Goal: Information Seeking & Learning: Learn about a topic

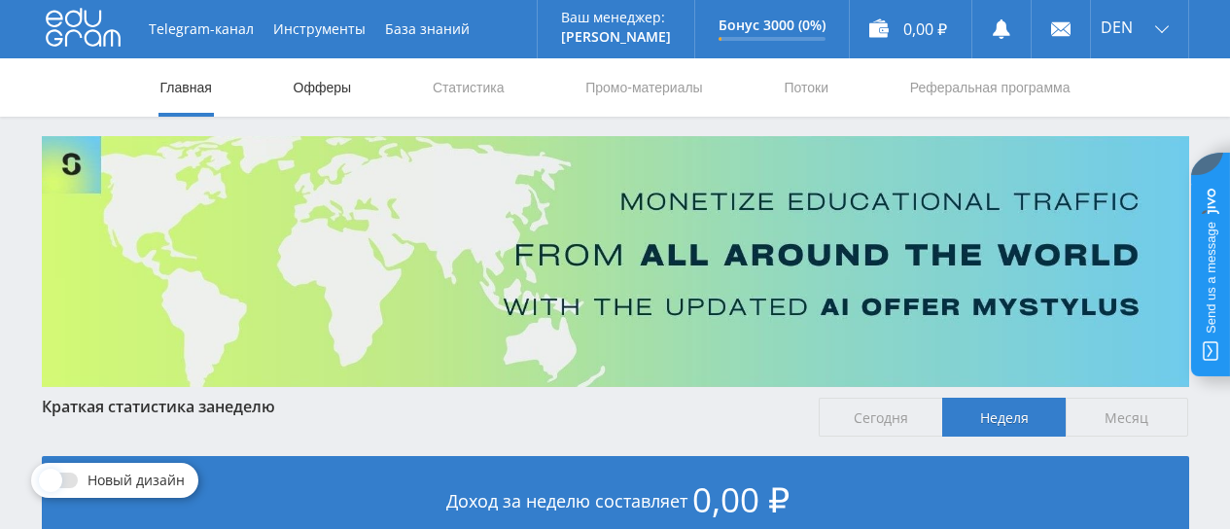
click at [312, 91] on link "Офферы" at bounding box center [323, 87] width 62 height 58
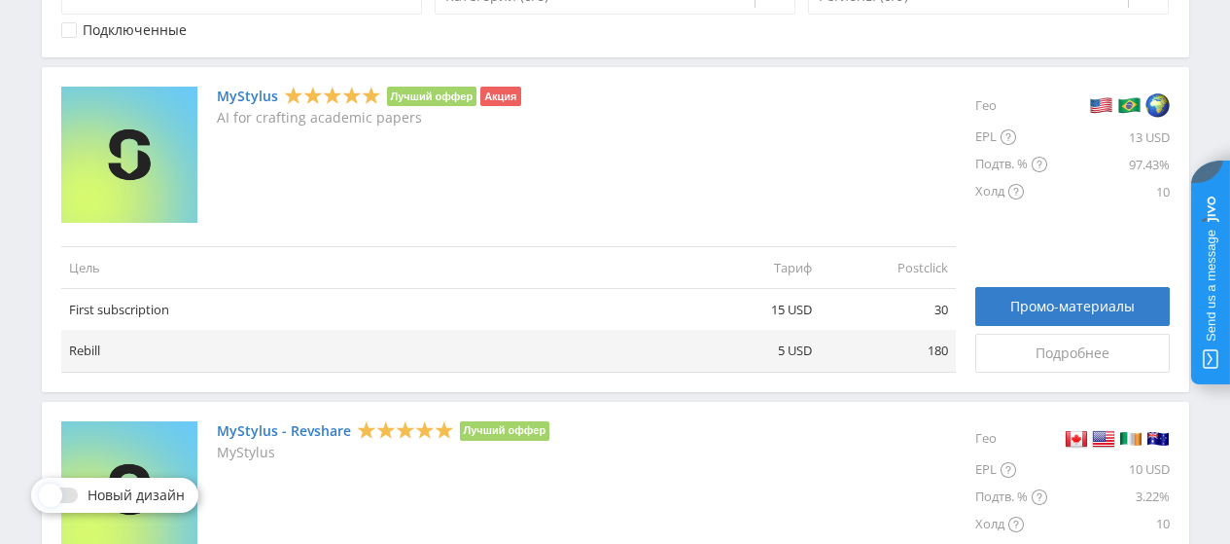
scroll to position [486, 0]
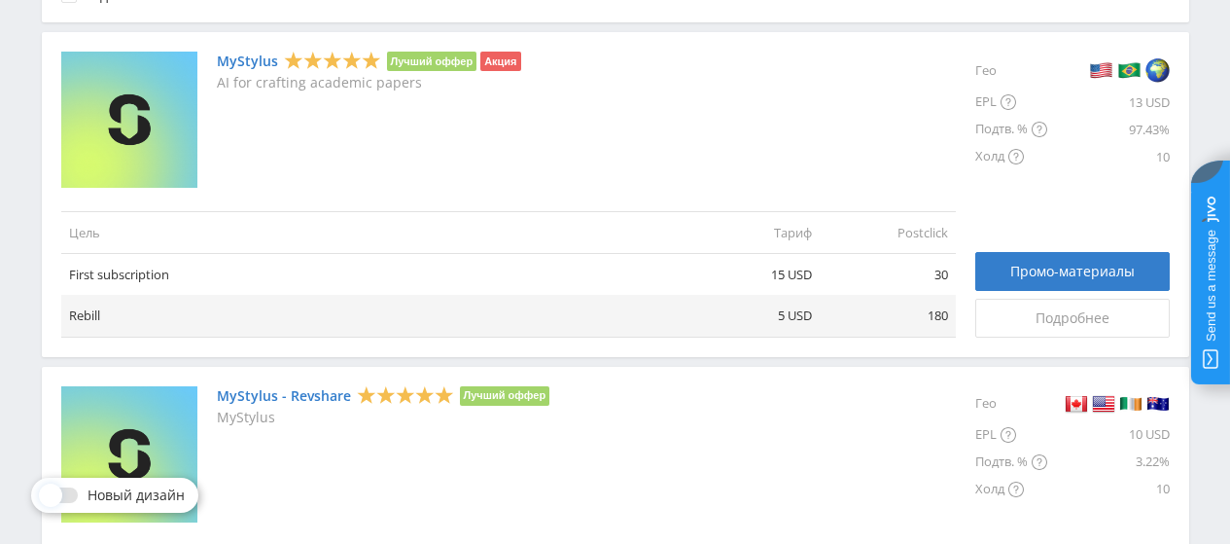
click at [257, 60] on link "MyStylus" at bounding box center [247, 61] width 61 height 16
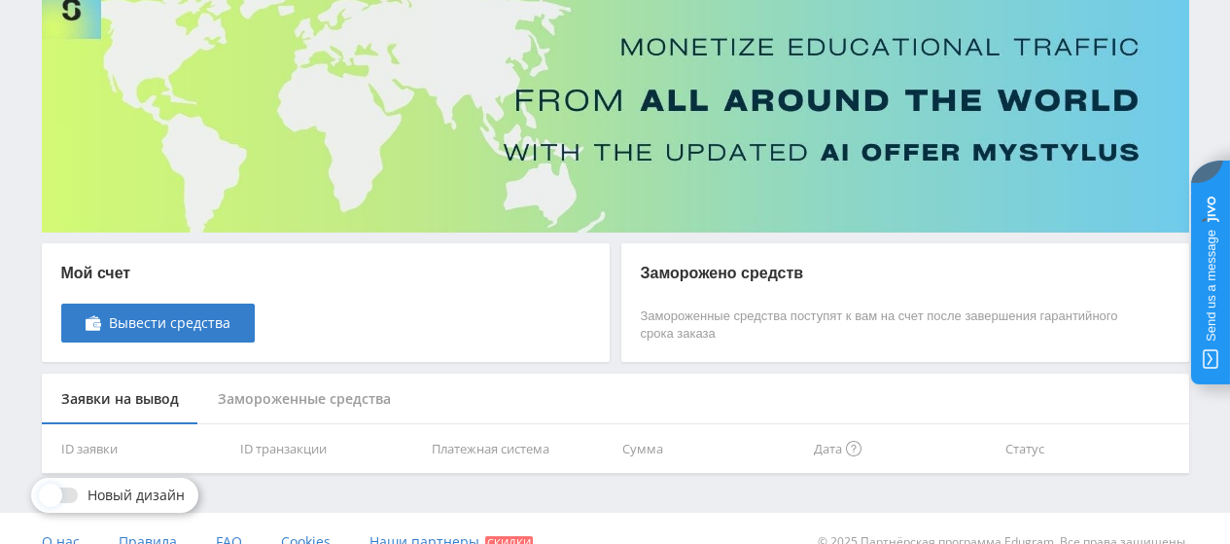
scroll to position [182, 0]
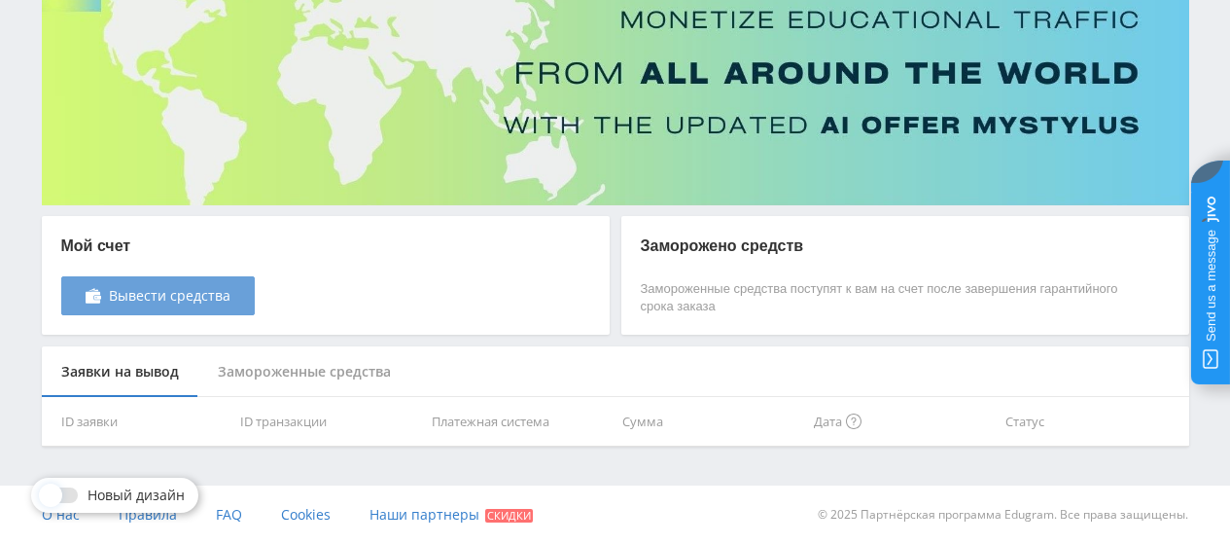
click at [178, 305] on link "Вывести средства" at bounding box center [158, 295] width 194 height 39
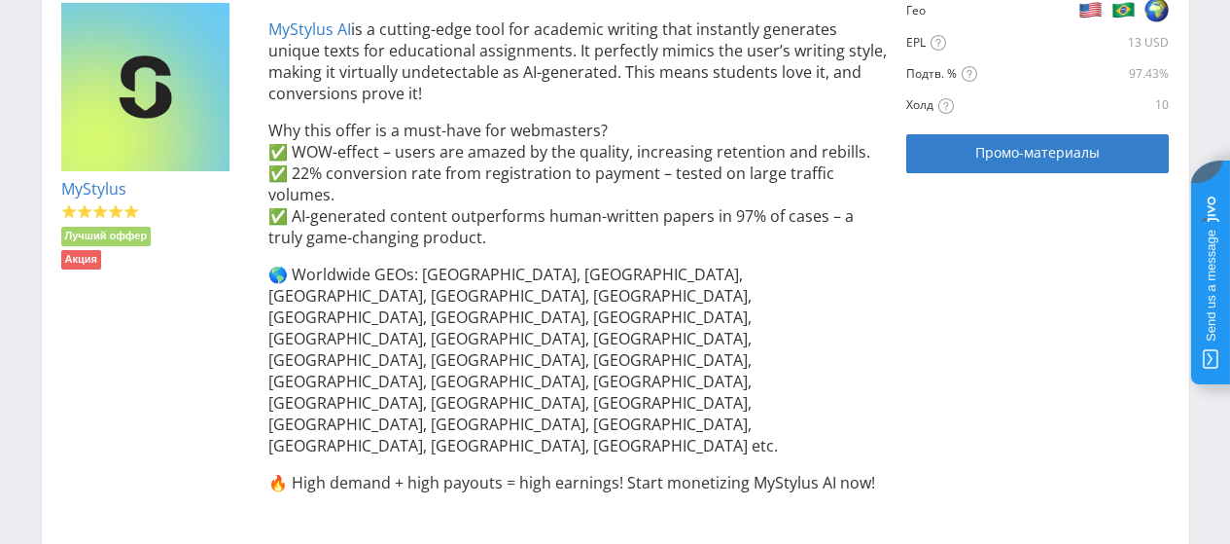
scroll to position [486, 0]
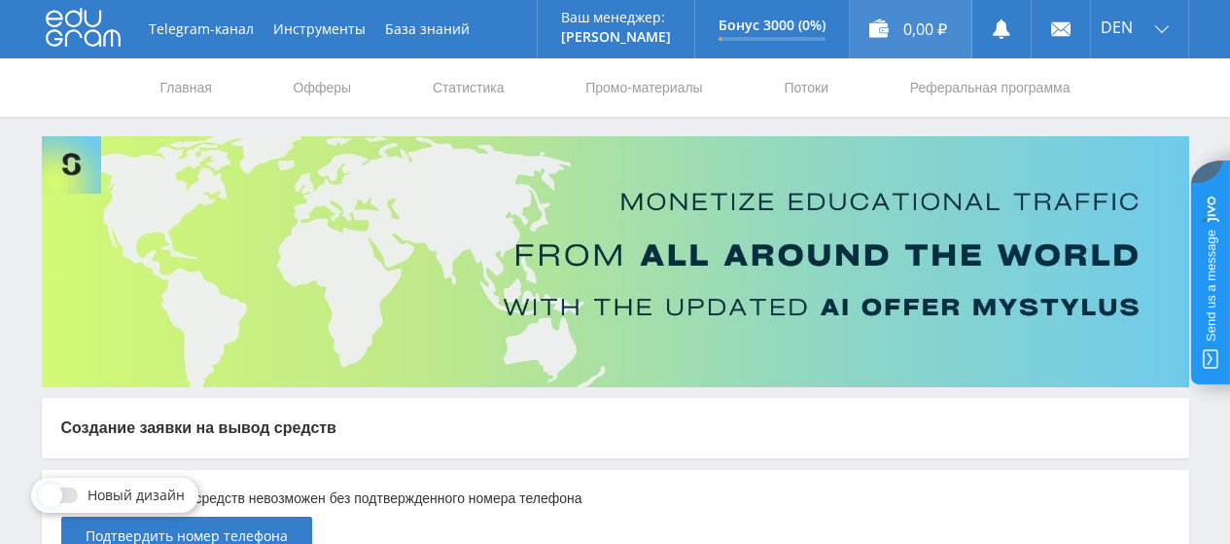
click at [881, 35] on div "0,00 ₽" at bounding box center [911, 29] width 122 height 58
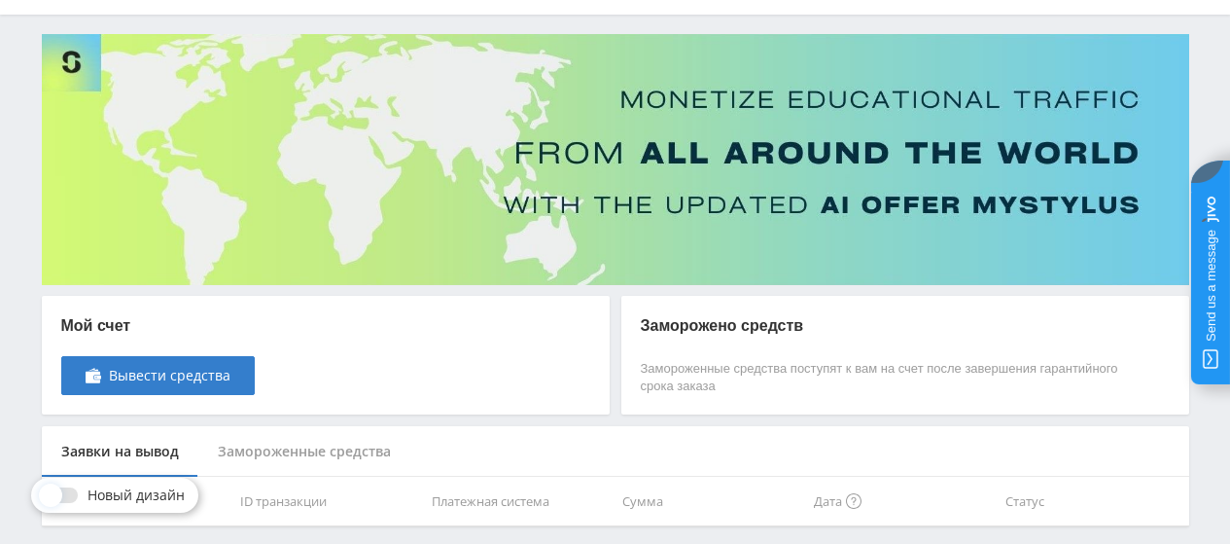
scroll to position [182, 0]
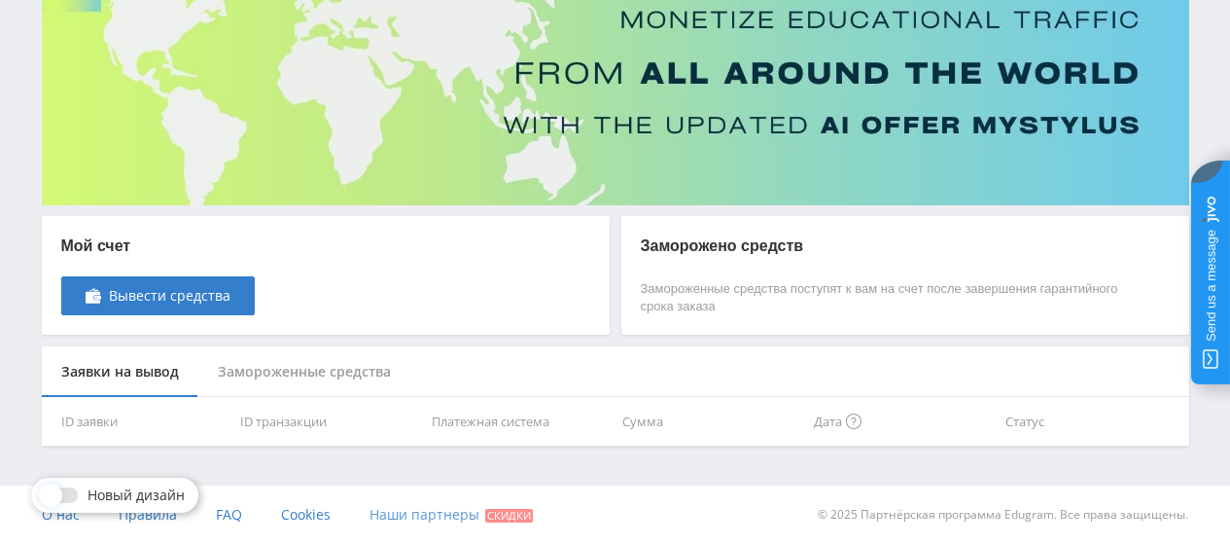
click at [408, 512] on span "Наши партнеры" at bounding box center [425, 514] width 110 height 18
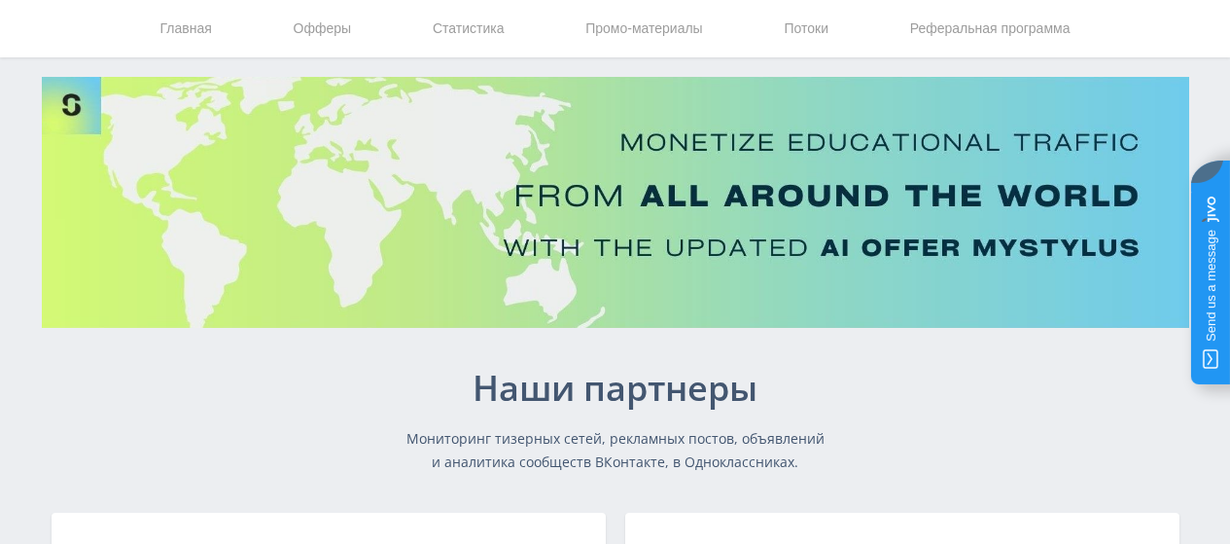
scroll to position [5, 0]
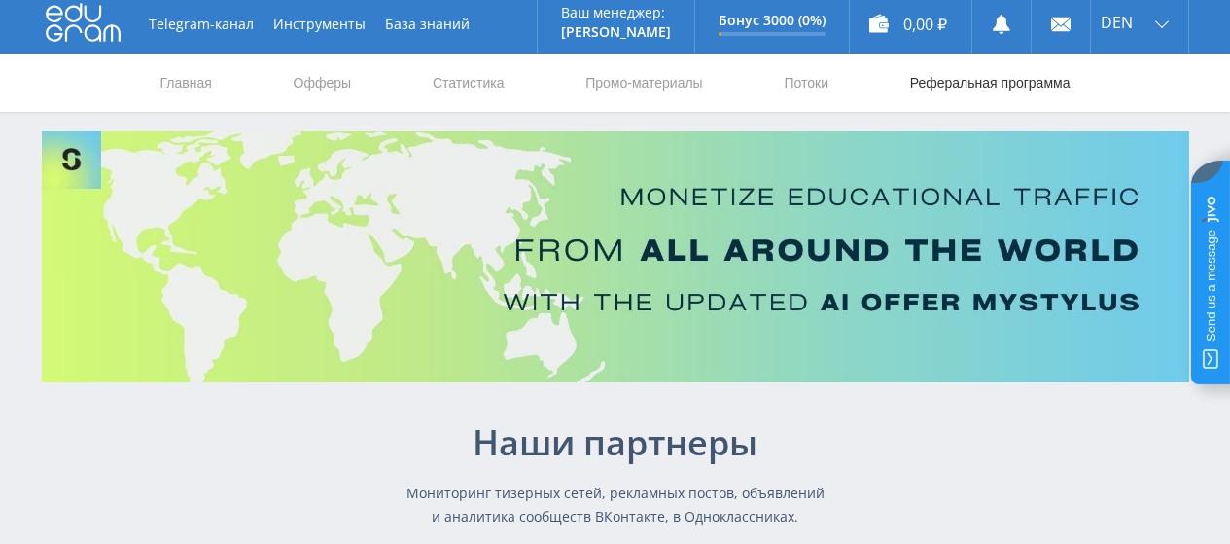
click at [1016, 84] on link "Реферальная программа" at bounding box center [990, 82] width 164 height 58
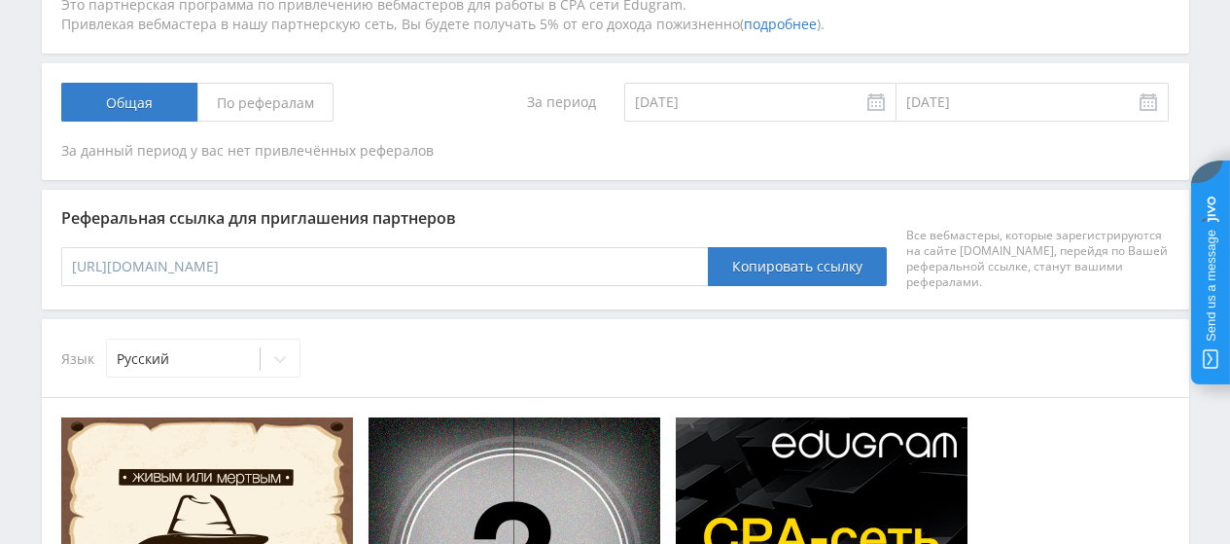
scroll to position [487, 0]
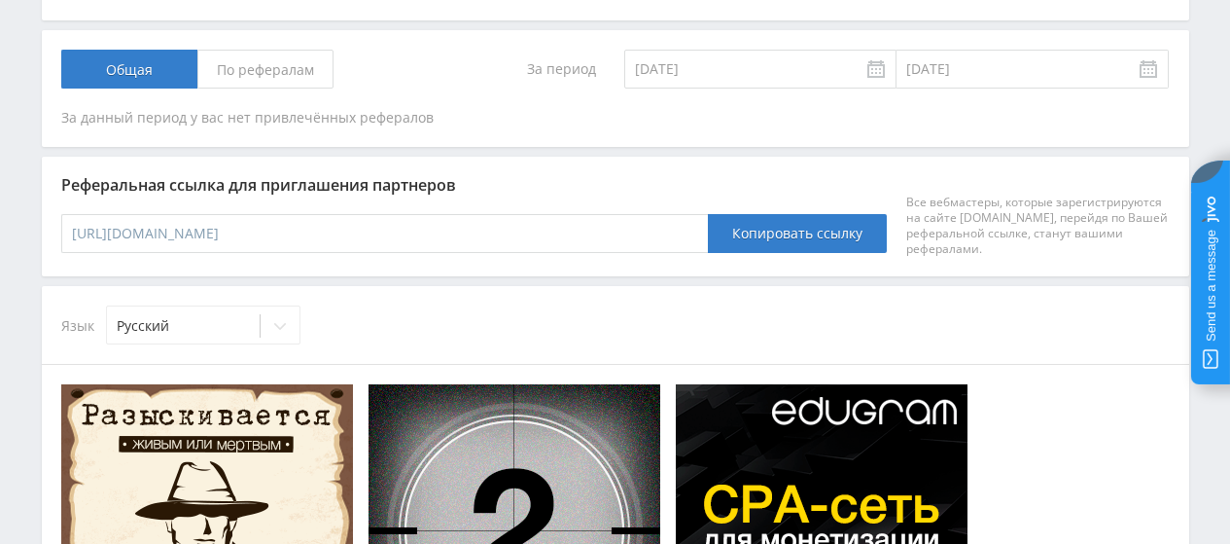
drag, startPoint x: 358, startPoint y: 235, endPoint x: 56, endPoint y: 241, distance: 301.5
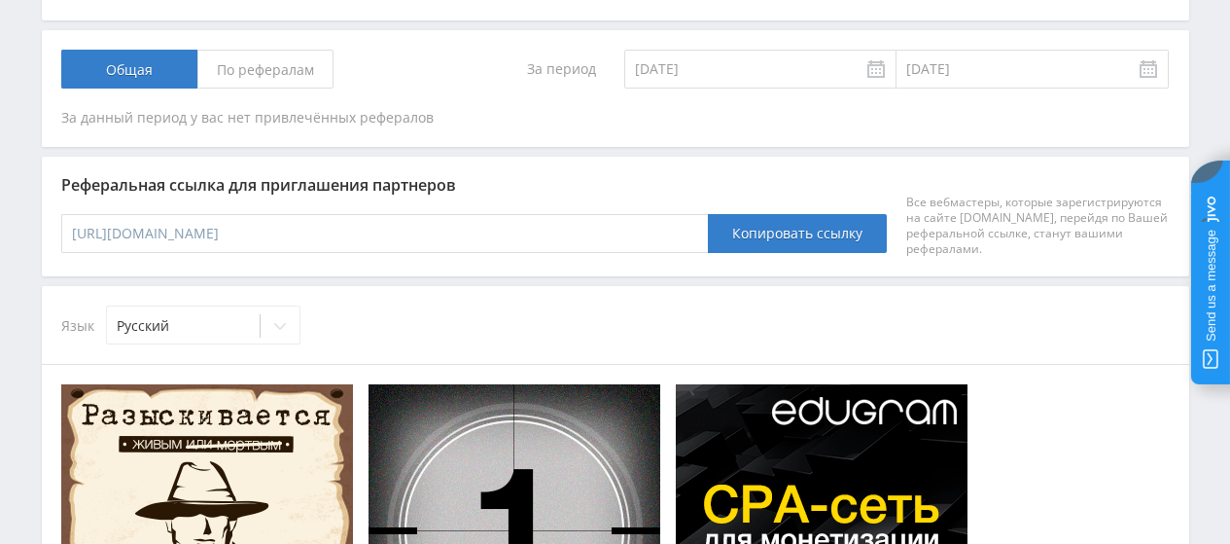
click at [56, 241] on div "Реферальная ссылка для приглашения партнеров [URL][DOMAIN_NAME] Копировать ссыл…" at bounding box center [616, 216] width 1148 height 119
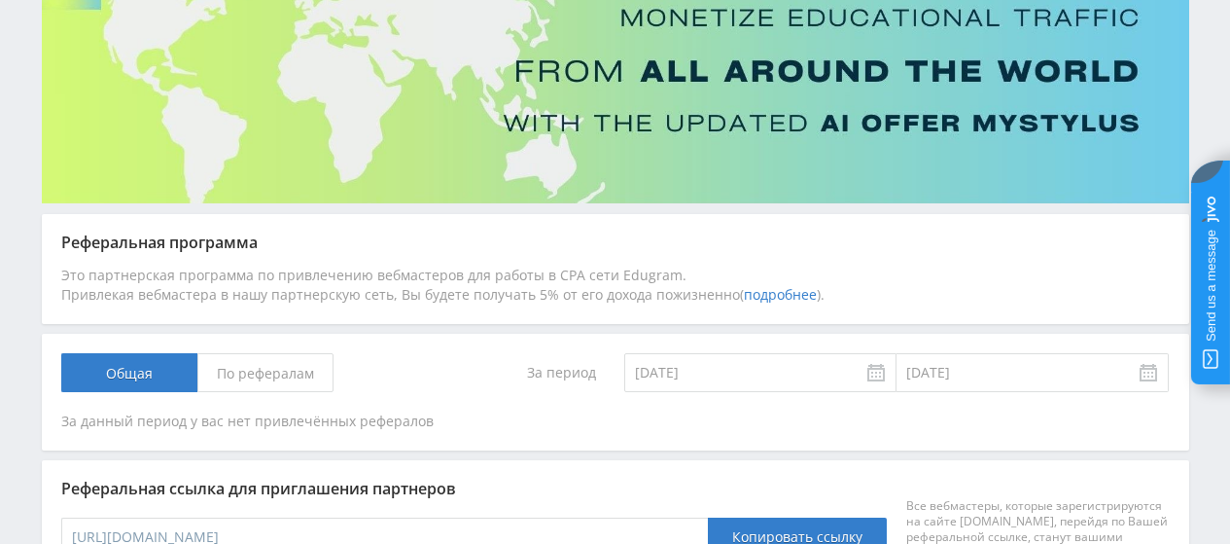
scroll to position [195, 0]
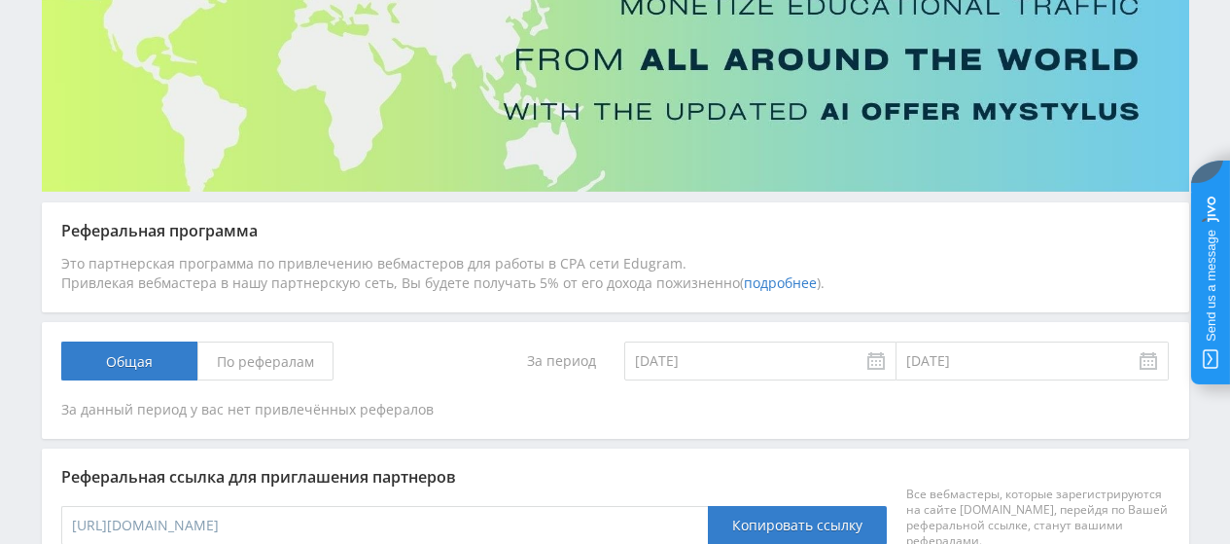
click at [762, 284] on link "подробнее" at bounding box center [780, 282] width 73 height 18
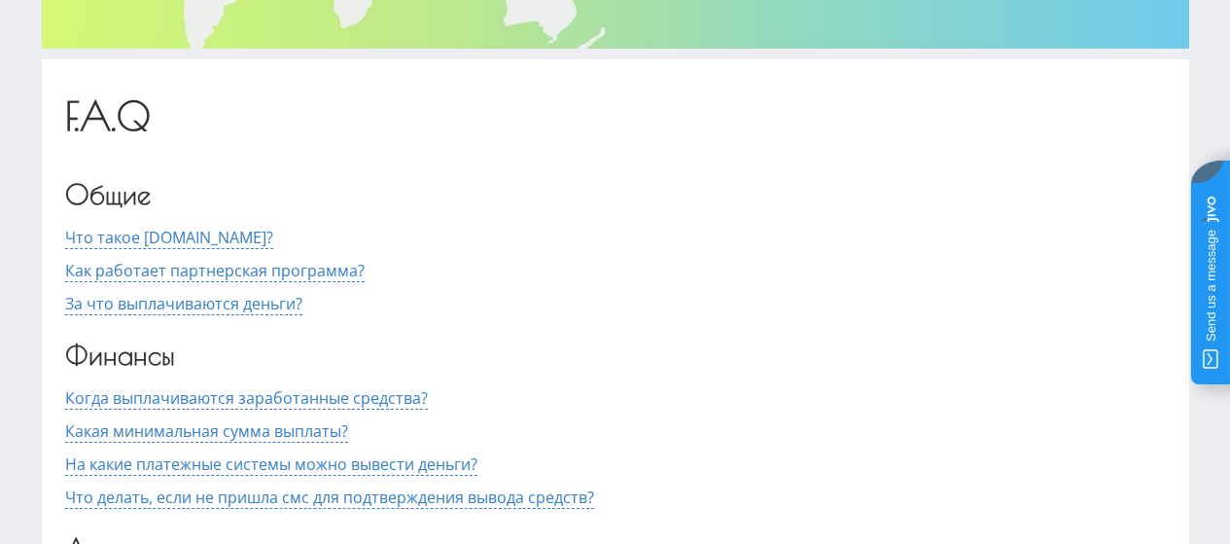
scroll to position [372, 0]
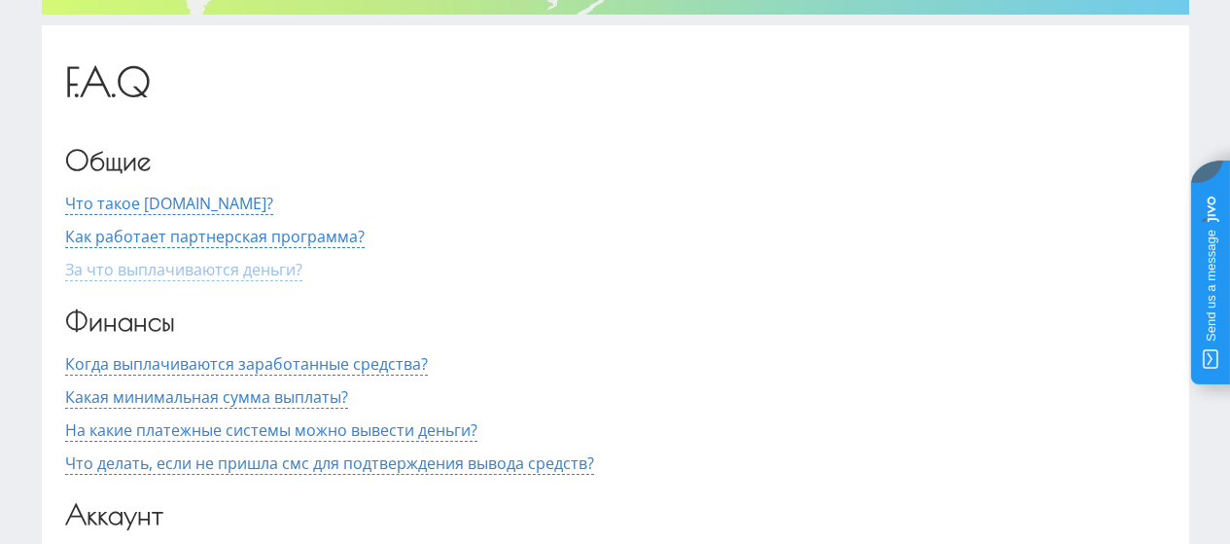
click at [255, 265] on span "За что выплачиваются деньги?" at bounding box center [183, 270] width 237 height 22
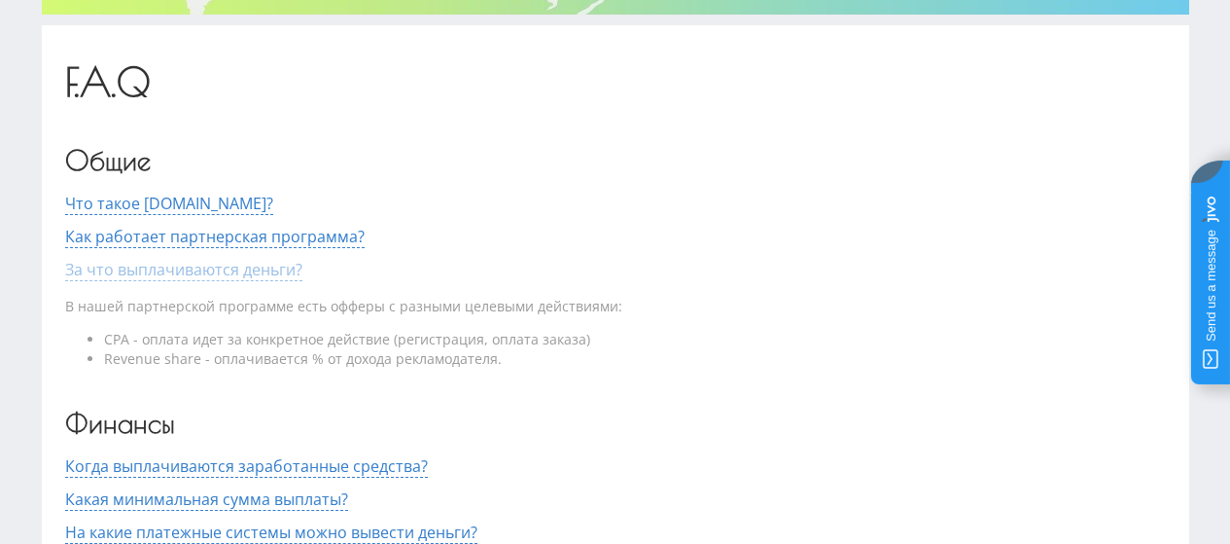
click at [253, 265] on span "За что выплачиваются деньги?" at bounding box center [183, 270] width 237 height 22
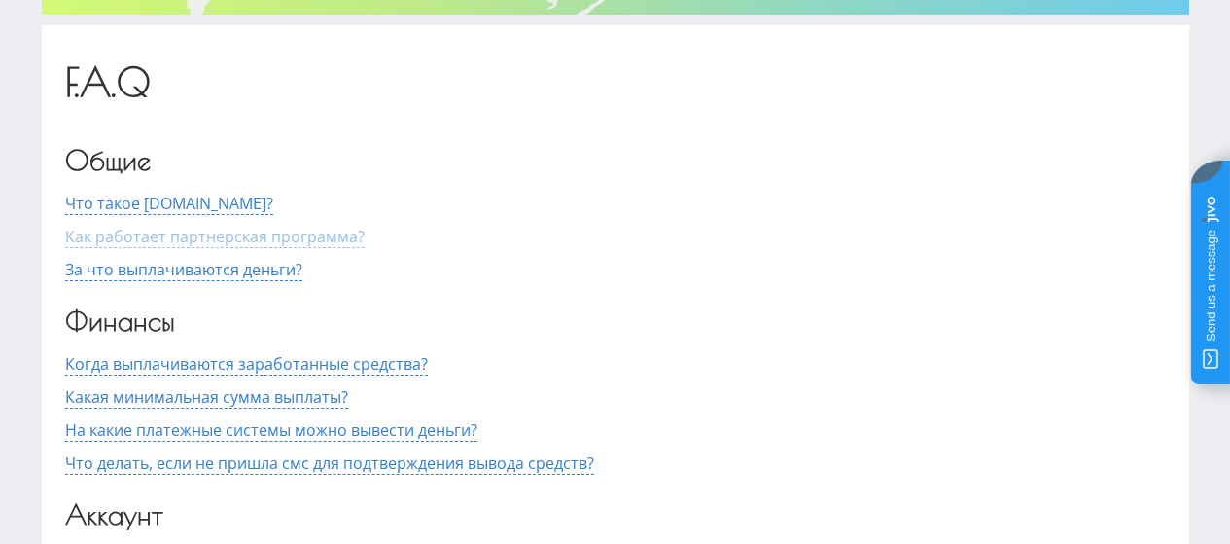
click at [137, 241] on span "Как работает партнерская программа?" at bounding box center [215, 237] width 300 height 22
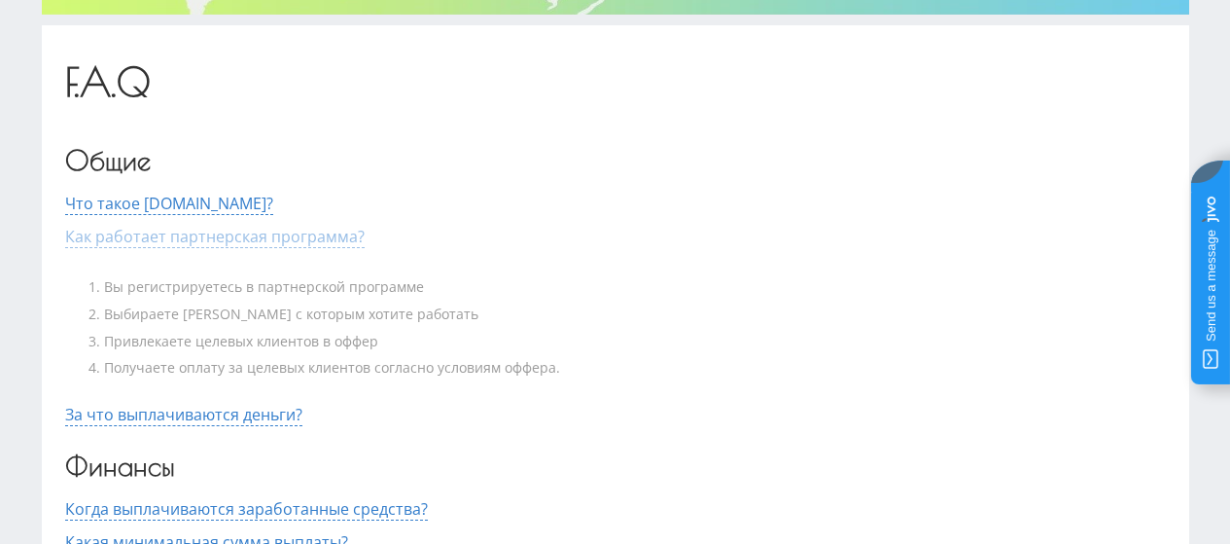
click at [247, 242] on span "Как работает партнерская программа?" at bounding box center [215, 237] width 300 height 22
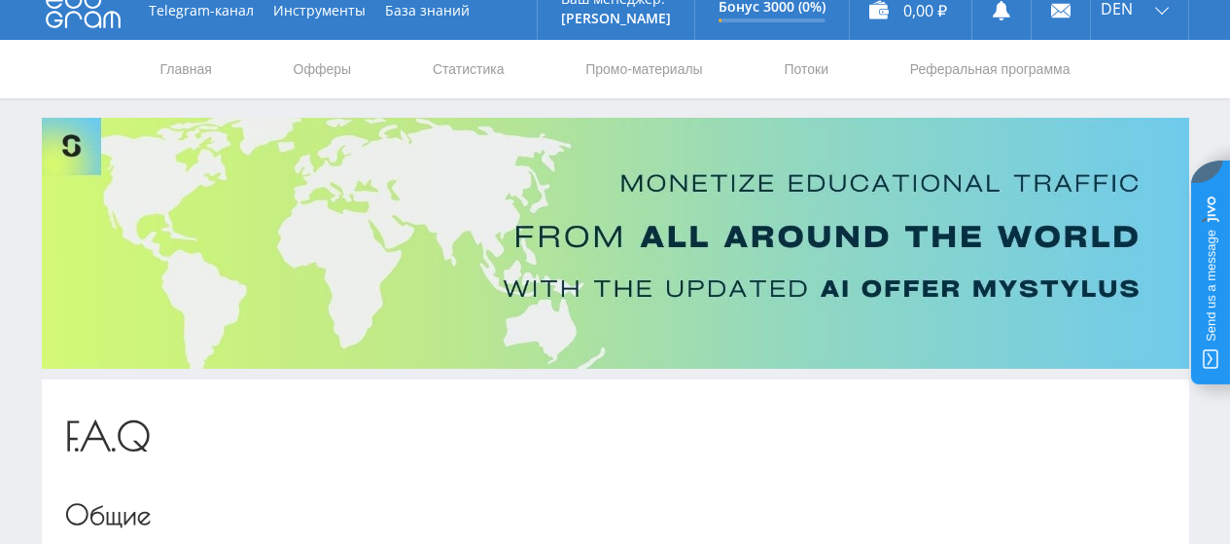
scroll to position [0, 0]
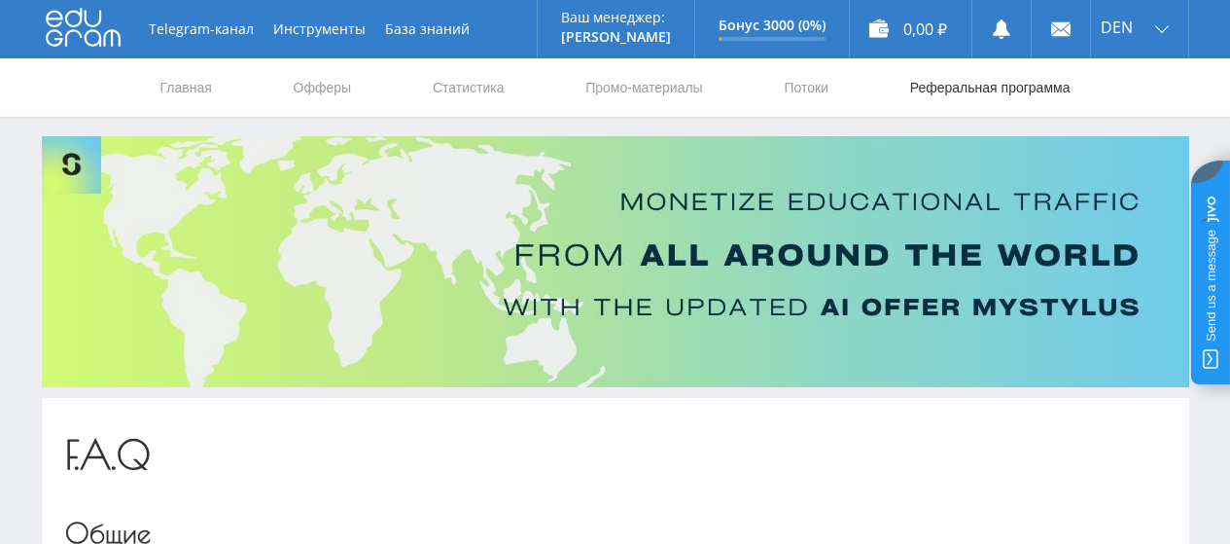
click at [986, 88] on link "Реферальная программа" at bounding box center [990, 87] width 164 height 58
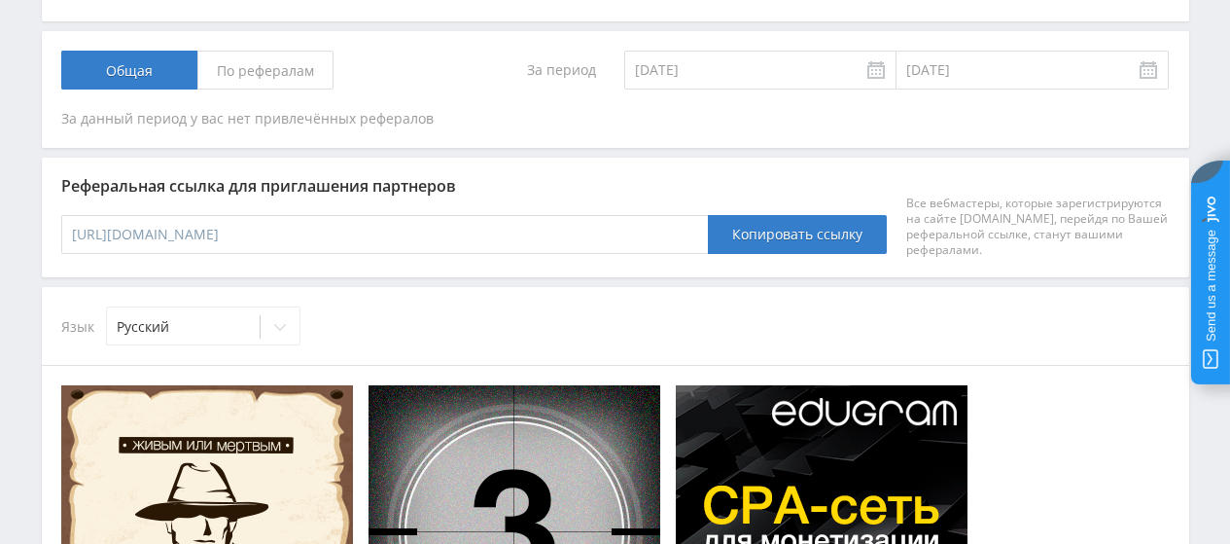
scroll to position [389, 0]
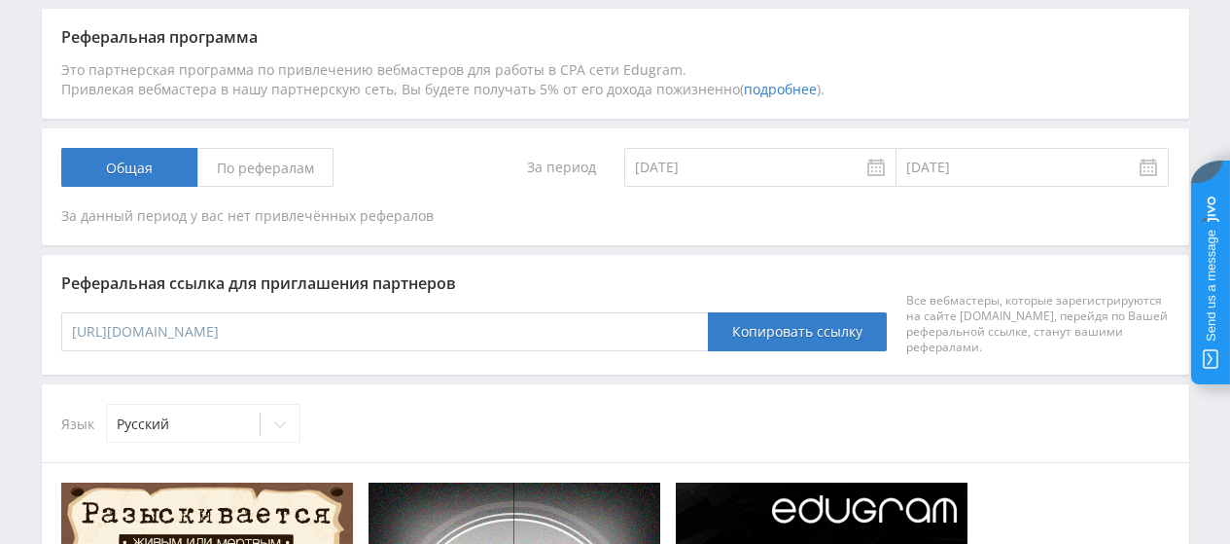
click at [245, 167] on span "По рефералам" at bounding box center [265, 167] width 136 height 39
click at [0, 0] on input "По рефералам" at bounding box center [0, 0] width 0 height 0
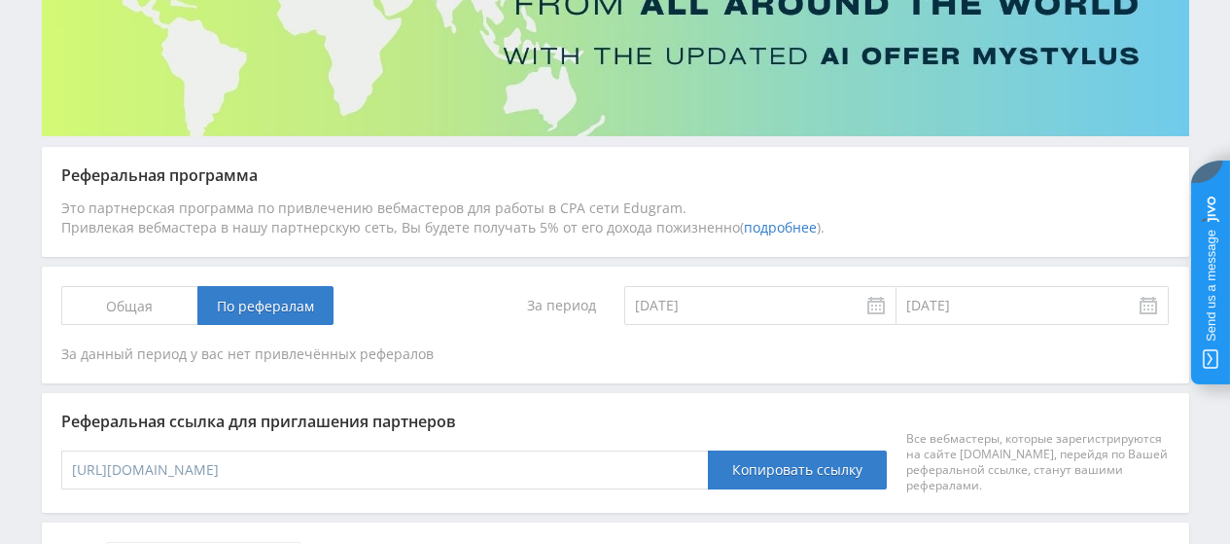
scroll to position [195, 0]
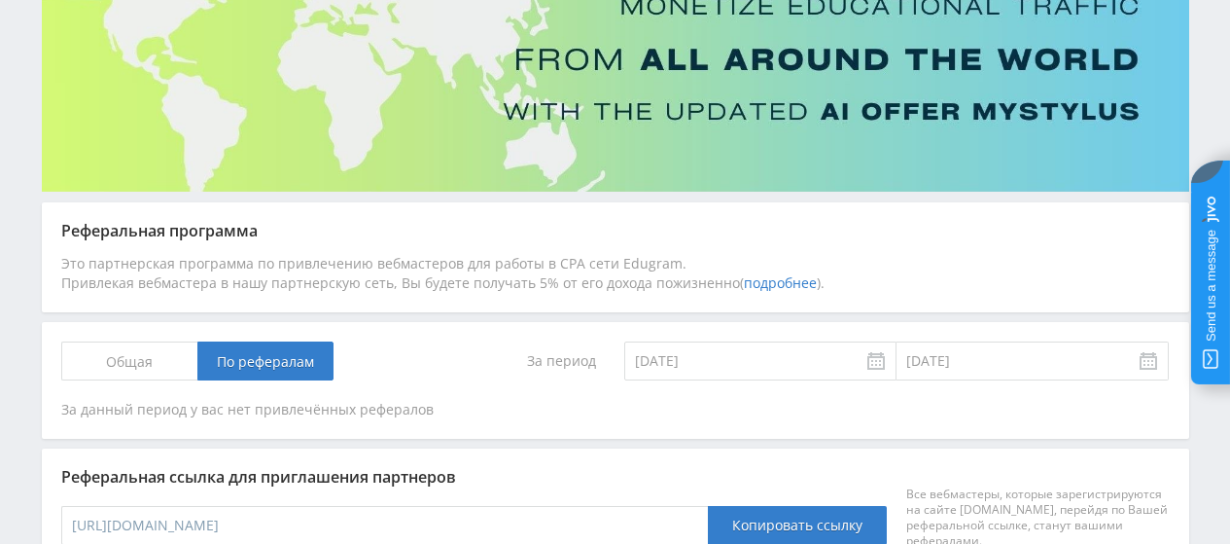
click at [141, 353] on span "Общая" at bounding box center [129, 360] width 136 height 39
click at [0, 0] on input "Общая" at bounding box center [0, 0] width 0 height 0
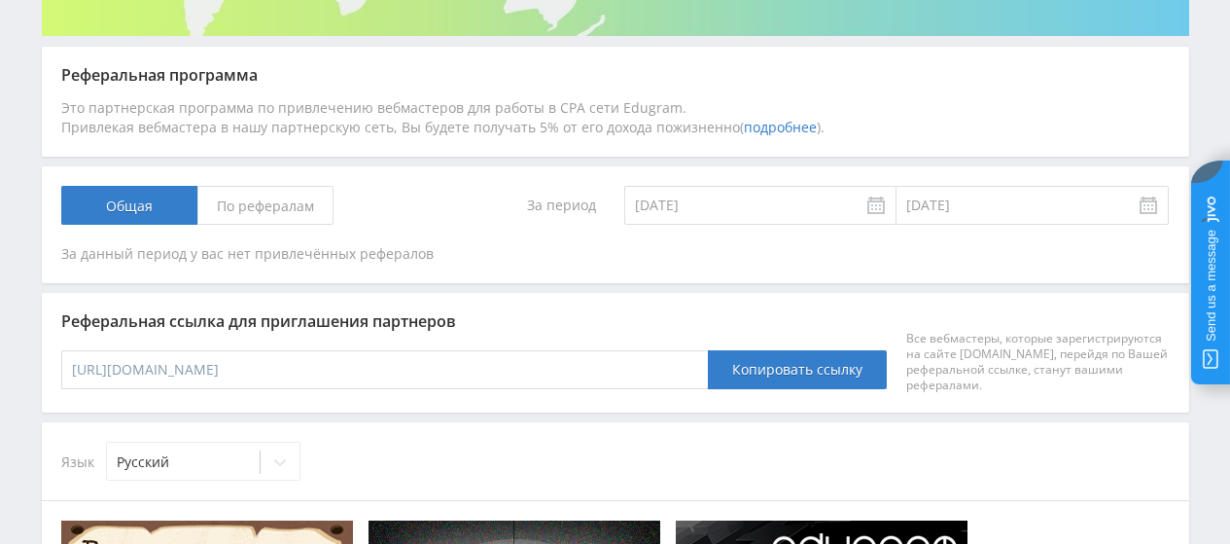
scroll to position [487, 0]
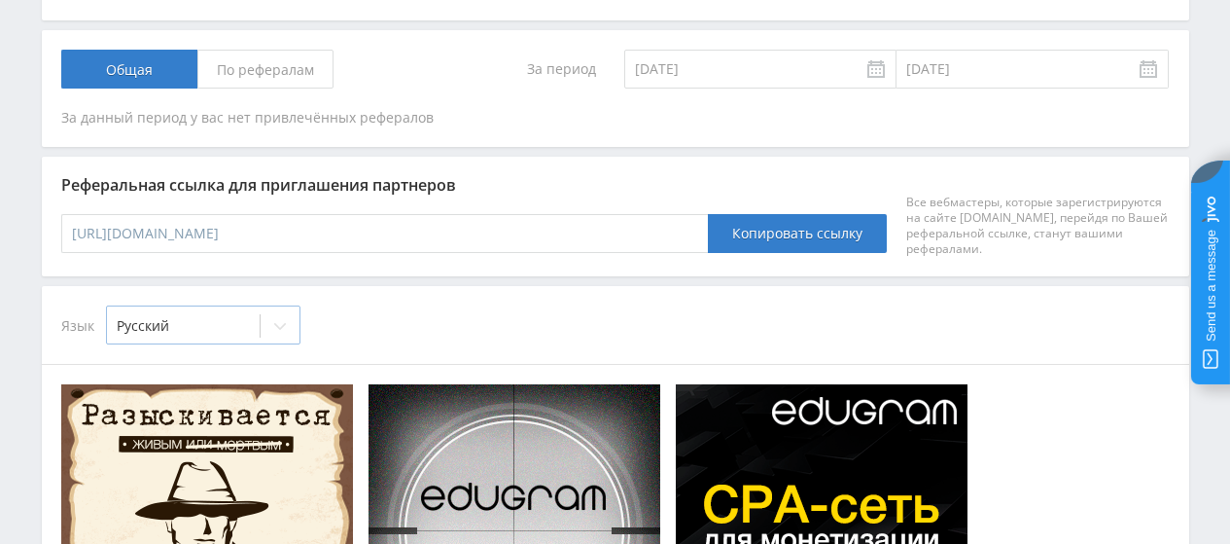
click at [276, 322] on icon at bounding box center [280, 326] width 16 height 16
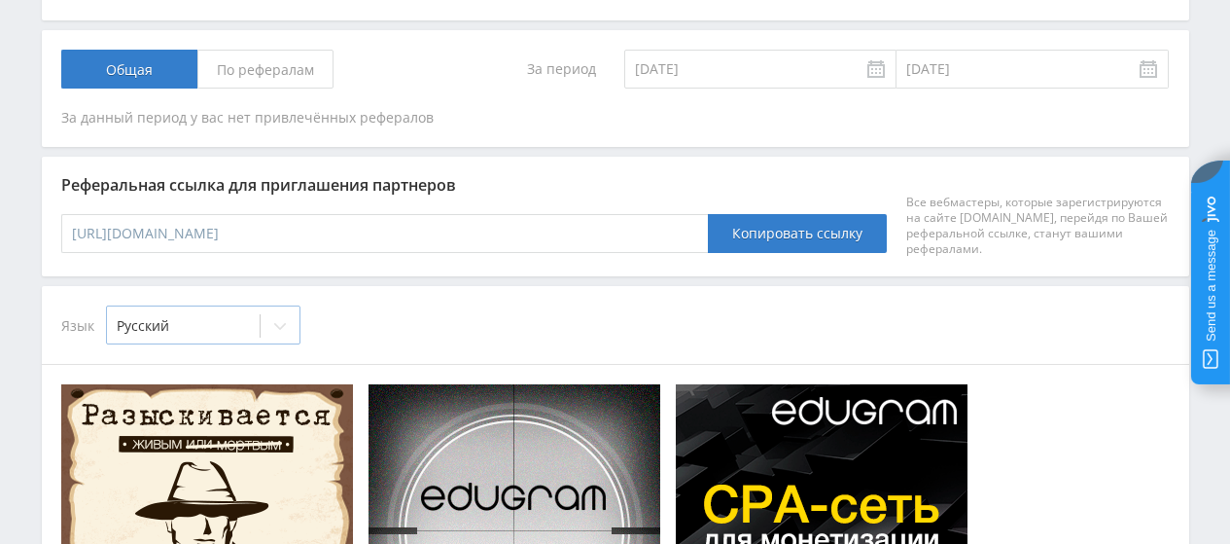
click at [285, 323] on icon at bounding box center [280, 326] width 16 height 16
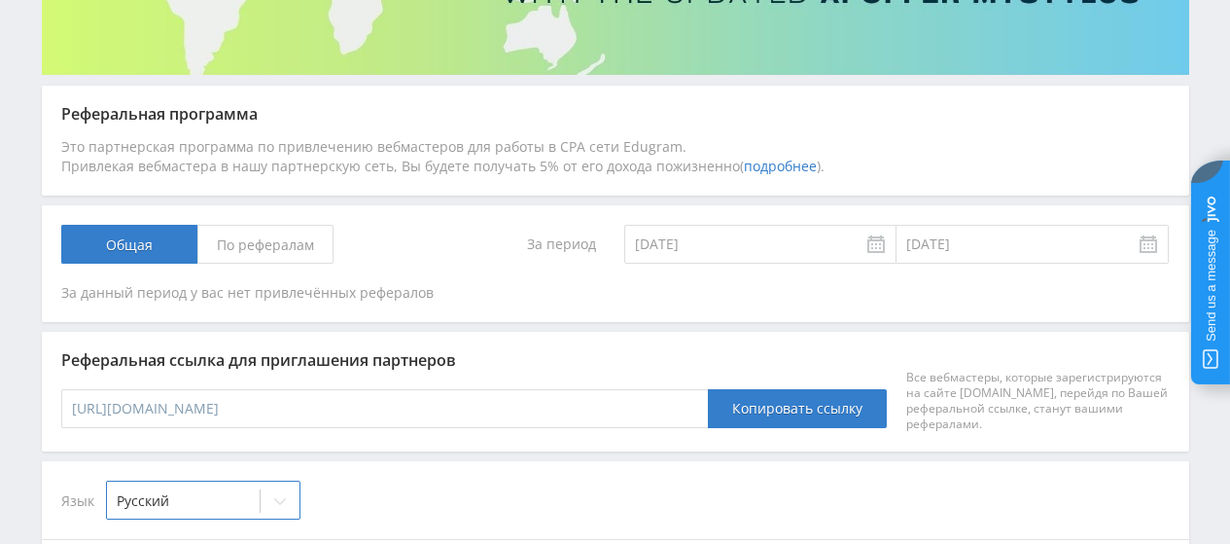
scroll to position [389, 0]
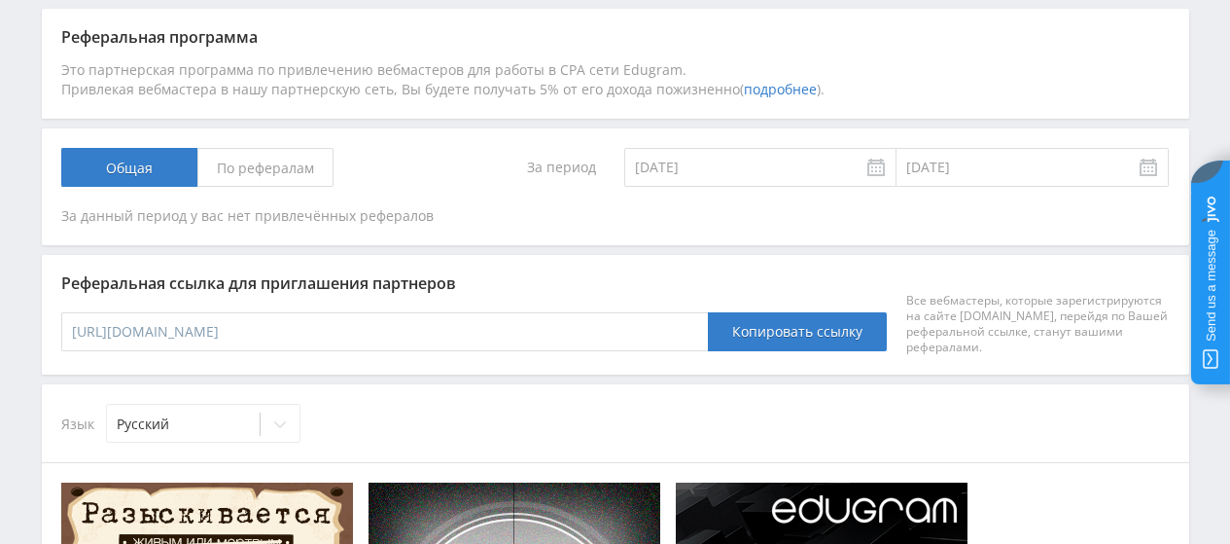
drag, startPoint x: 354, startPoint y: 330, endPoint x: 64, endPoint y: 320, distance: 290.0
click at [65, 320] on input "https://edugram.ru/?rid=848c9ae36a1cfa3e" at bounding box center [385, 331] width 648 height 39
drag, startPoint x: 377, startPoint y: 325, endPoint x: 53, endPoint y: 331, distance: 324.9
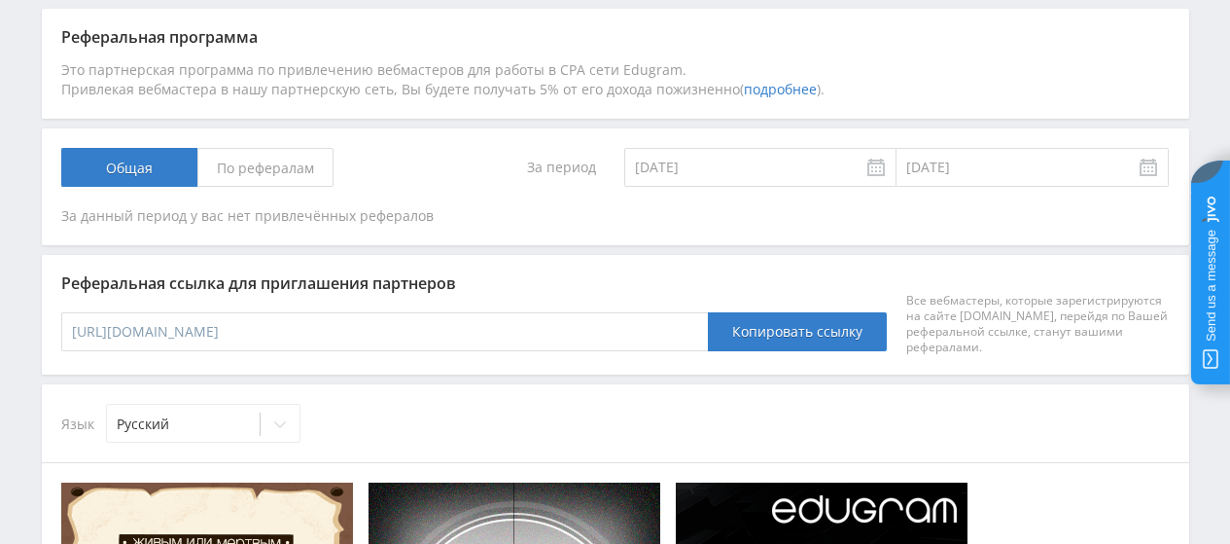
click at [53, 331] on div "Реферальная ссылка для приглашения партнеров https://edugram.ru/?rid=848c9ae36a…" at bounding box center [616, 314] width 1148 height 119
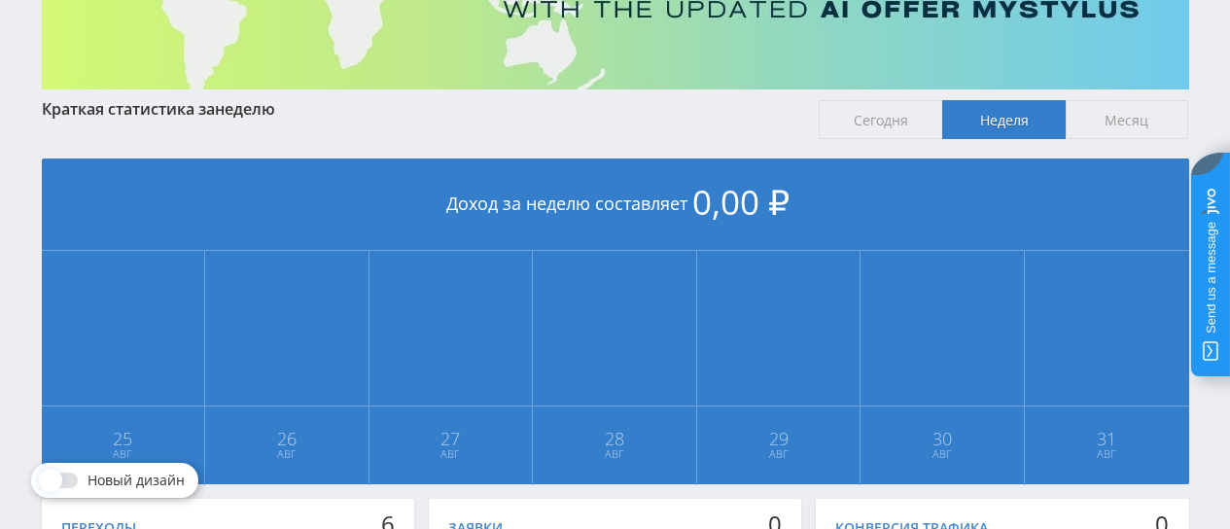
scroll to position [236, 0]
